Goal: Communication & Community: Ask a question

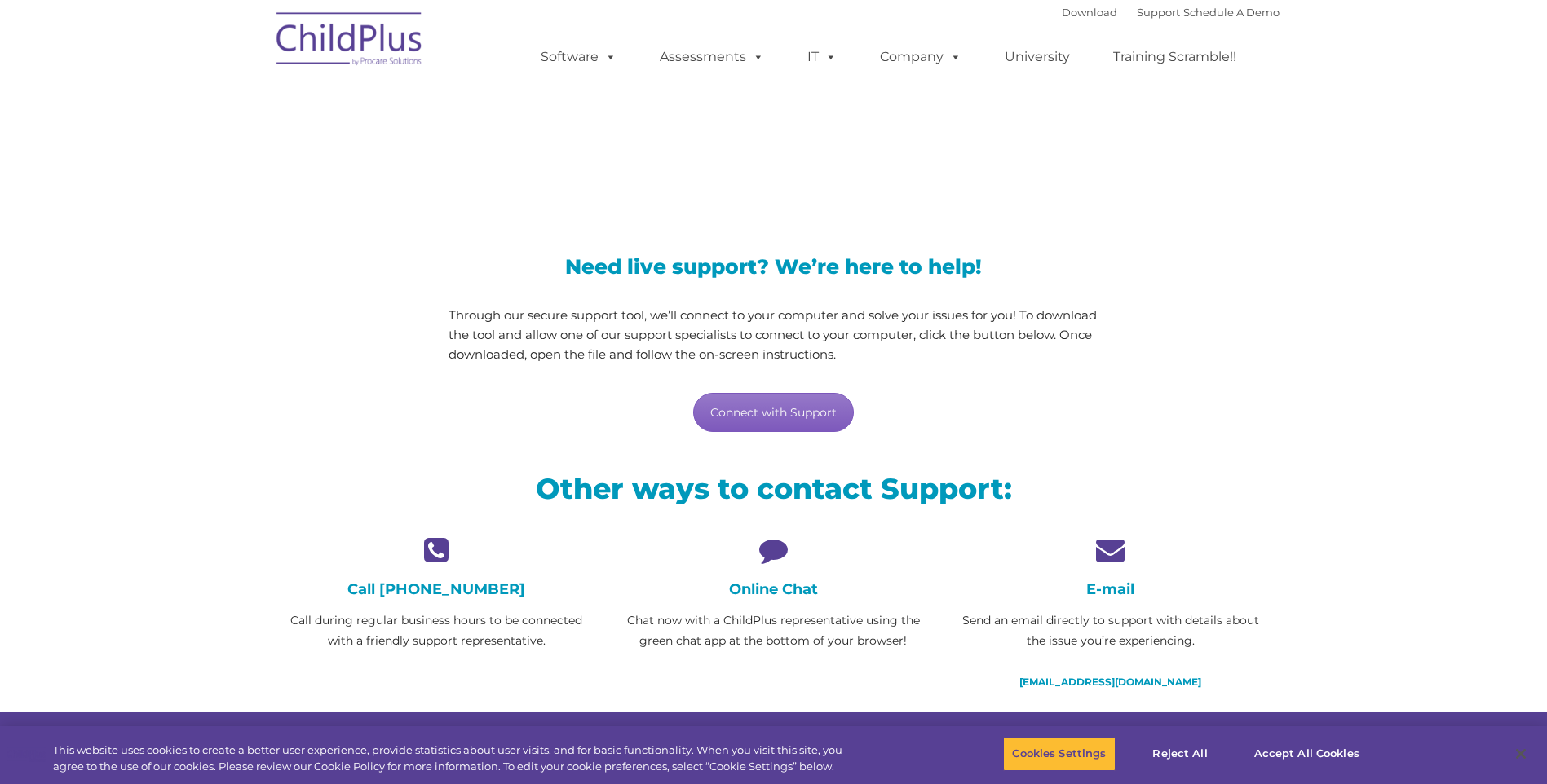
click at [760, 407] on link "Connect with Support" at bounding box center [774, 412] width 160 height 39
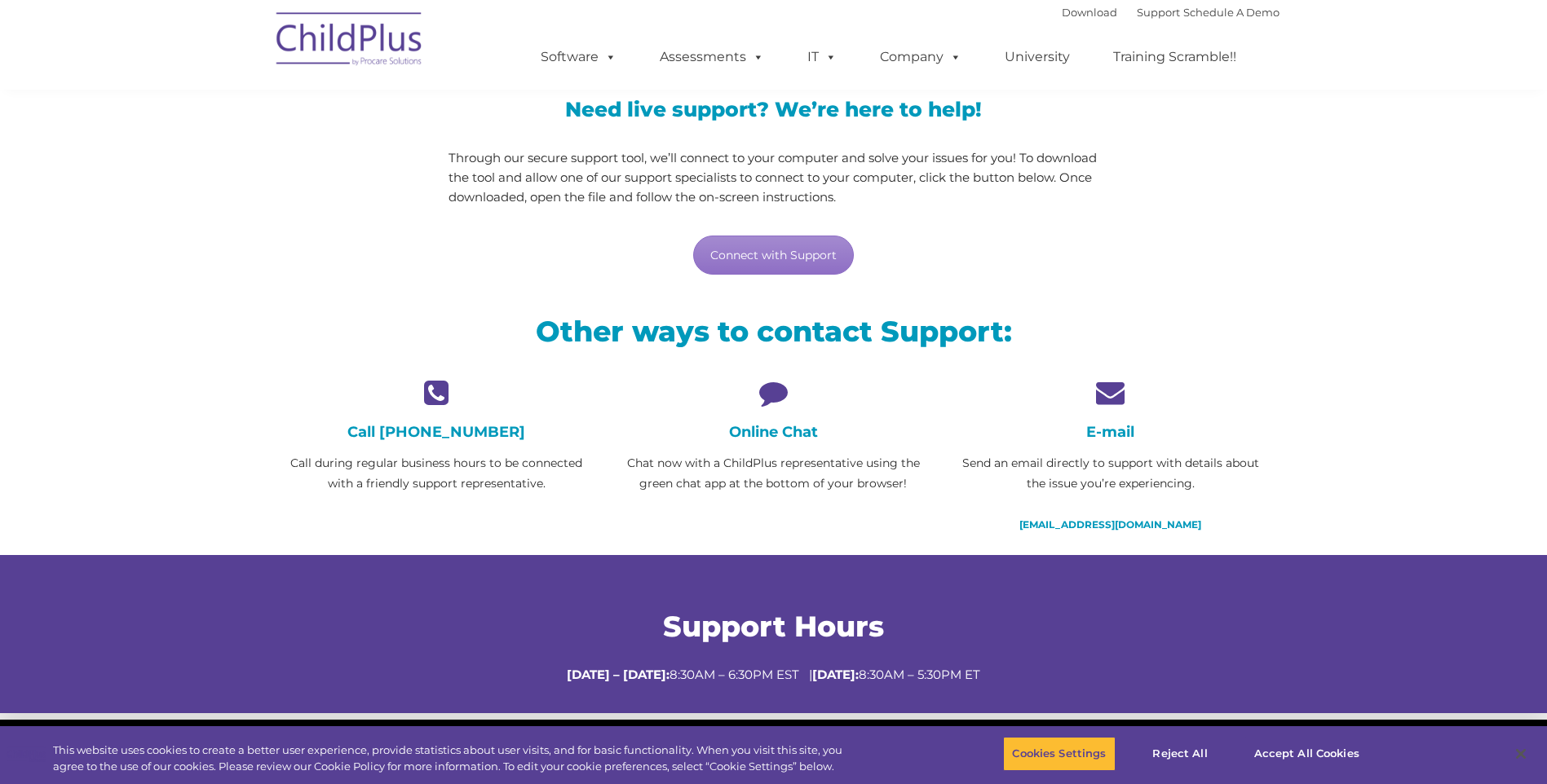
scroll to position [163, 0]
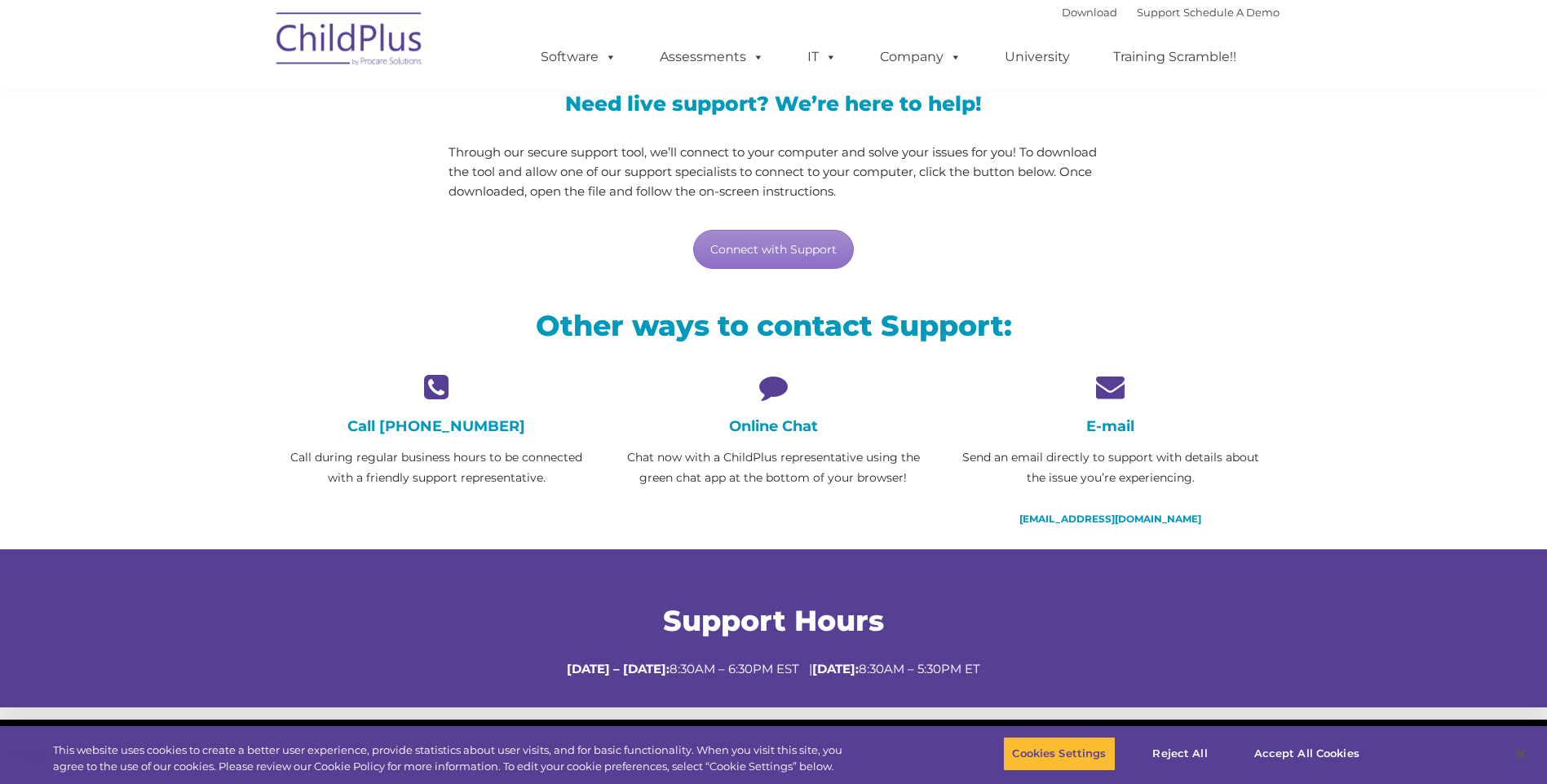
click at [763, 427] on h4 "Online Chat" at bounding box center [774, 426] width 312 height 18
click at [762, 384] on icon at bounding box center [774, 387] width 312 height 28
click at [770, 385] on icon at bounding box center [774, 387] width 312 height 28
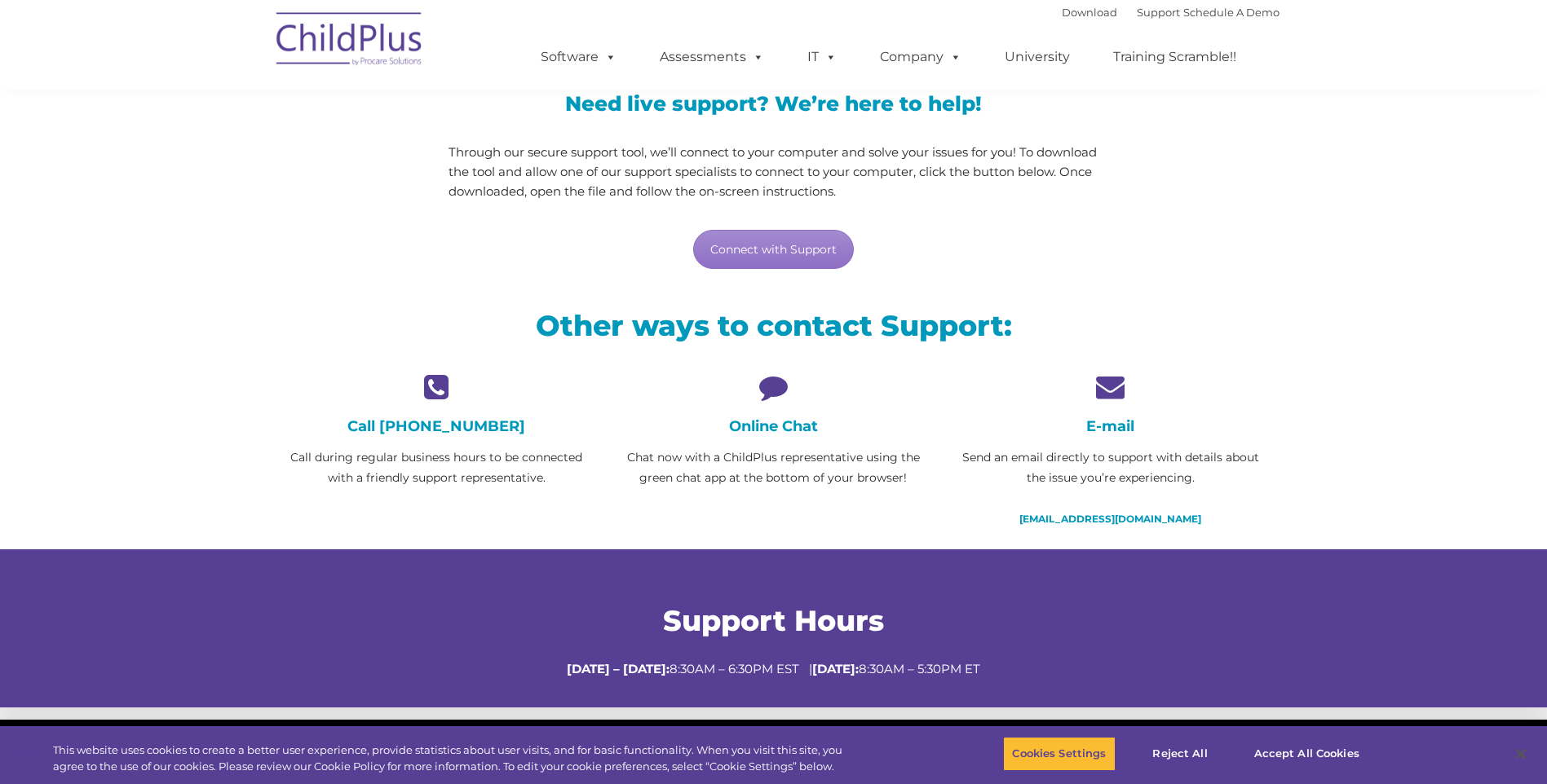
click at [778, 438] on div "Online Chat Chat now with a ChildPlus representative using the green chat app a…" at bounding box center [774, 430] width 312 height 116
click at [774, 424] on h4 "Online Chat" at bounding box center [774, 426] width 312 height 18
click at [775, 423] on h4 "Online Chat" at bounding box center [774, 426] width 312 height 18
drag, startPoint x: 775, startPoint y: 423, endPoint x: 968, endPoint y: 376, distance: 198.6
click at [968, 377] on icon at bounding box center [1111, 387] width 312 height 28
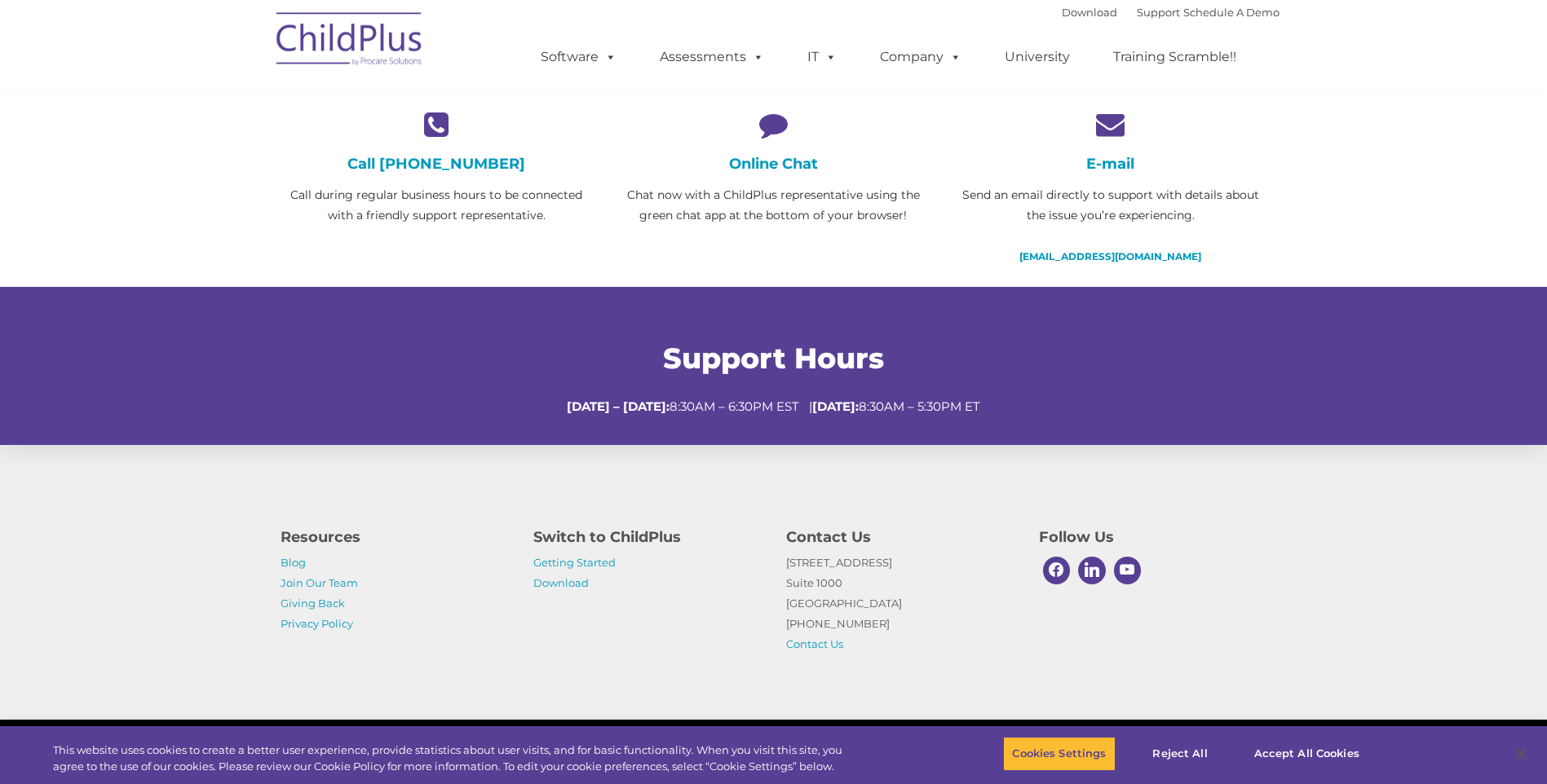
scroll to position [434, 0]
